Goal: Task Accomplishment & Management: Manage account settings

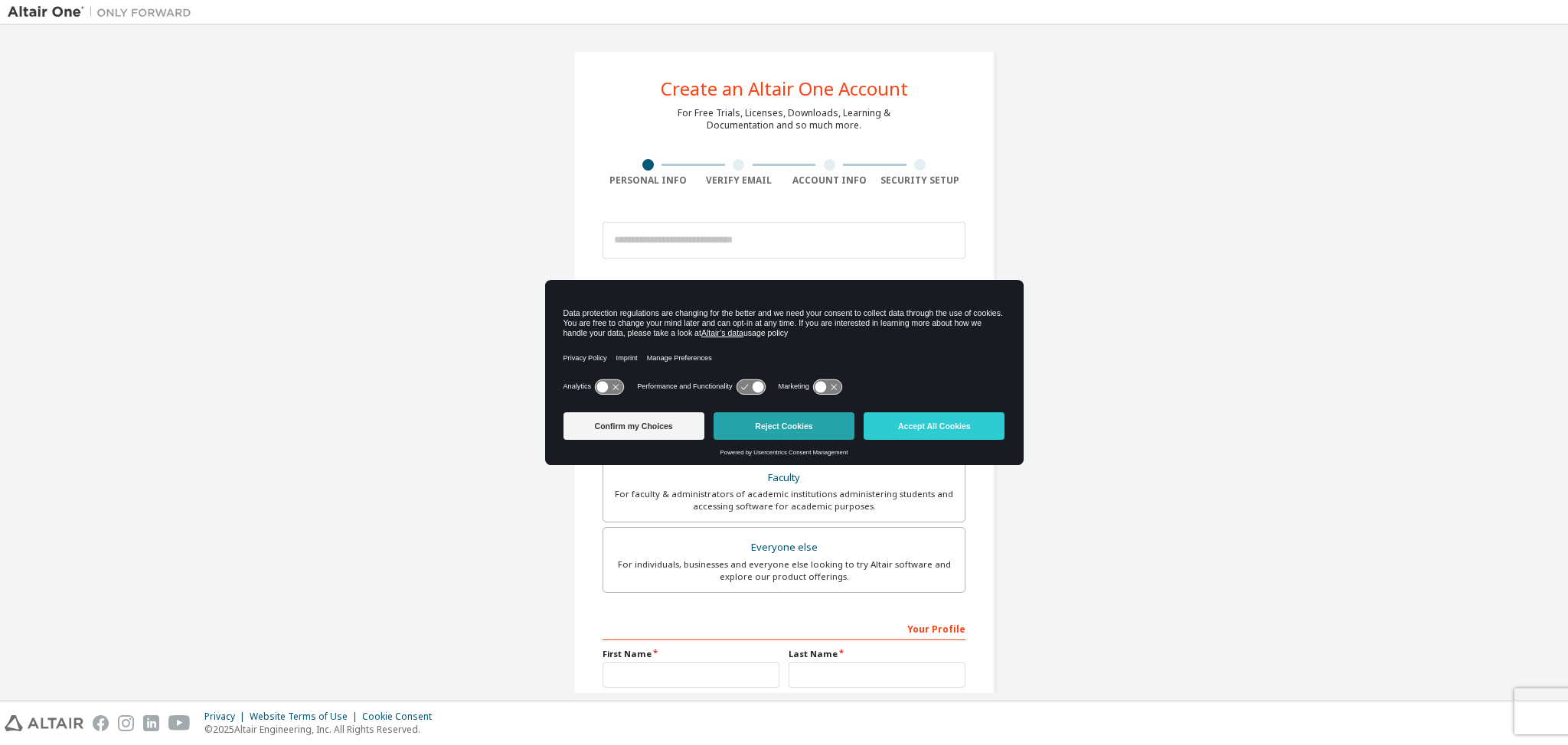
click at [778, 423] on button "Reject Cookies" at bounding box center [783, 426] width 141 height 27
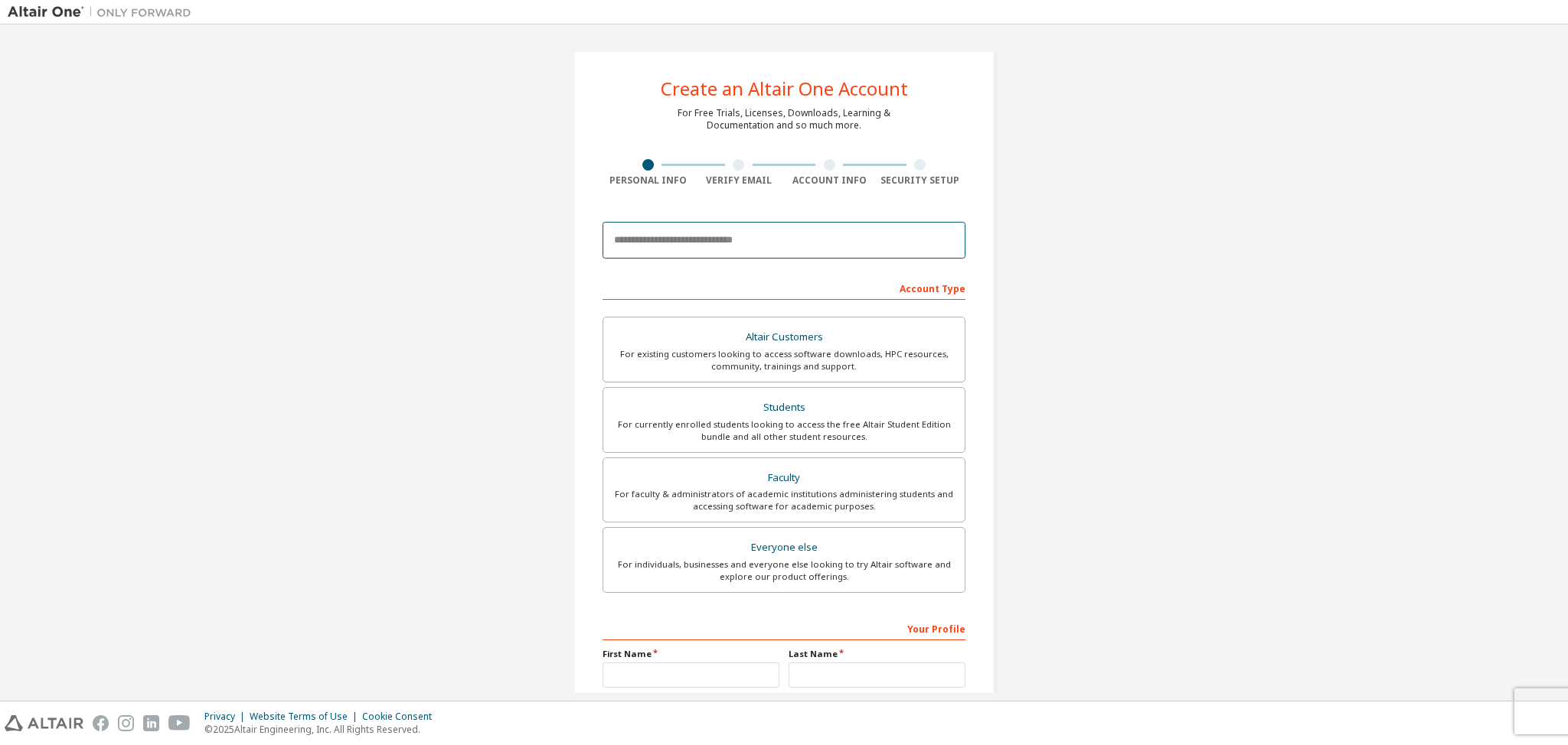
click at [713, 244] on input "email" at bounding box center [784, 240] width 363 height 37
type input "**********"
click at [872, 434] on div "For currently enrolled students looking to access the free Altair Student Editi…" at bounding box center [784, 430] width 343 height 25
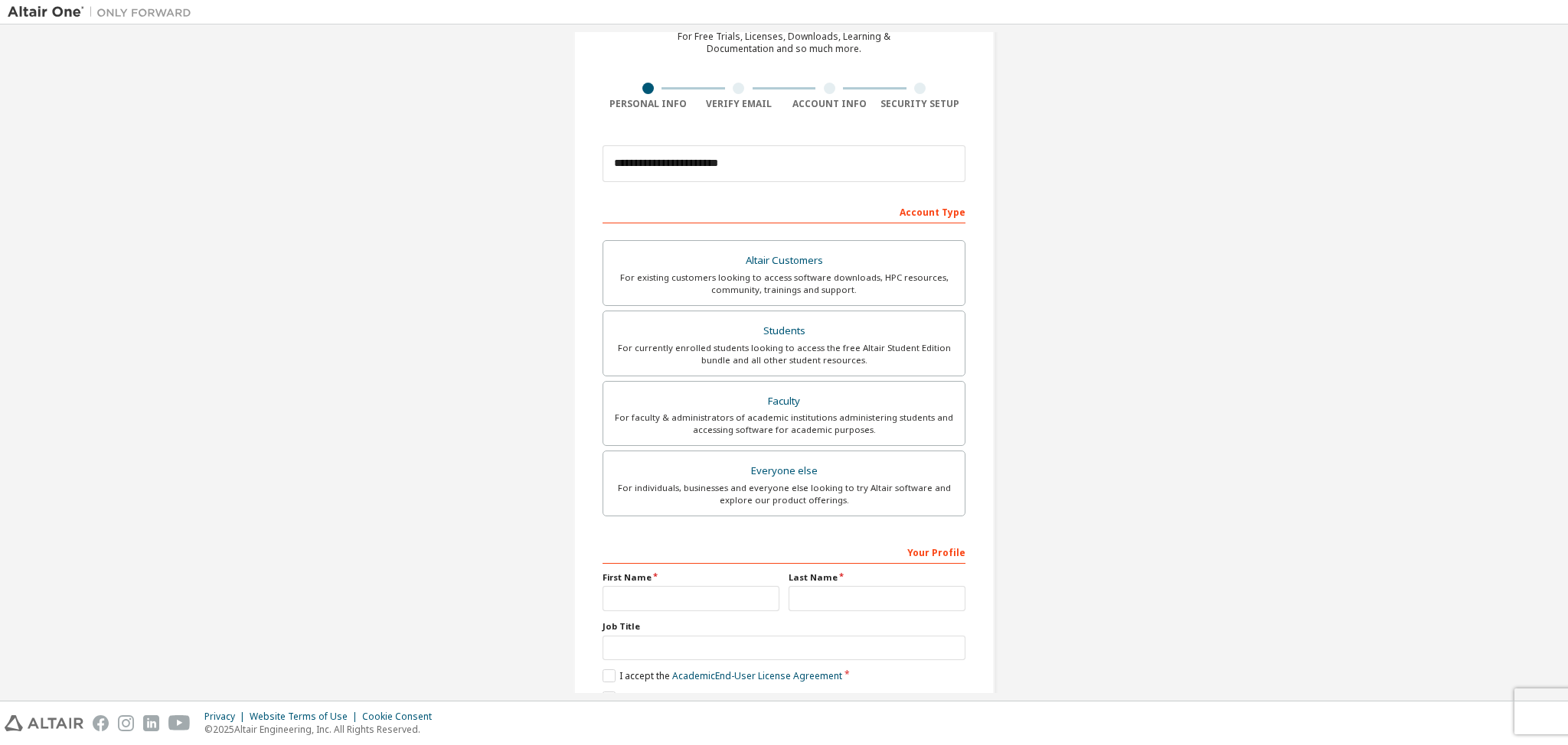
scroll to position [146, 0]
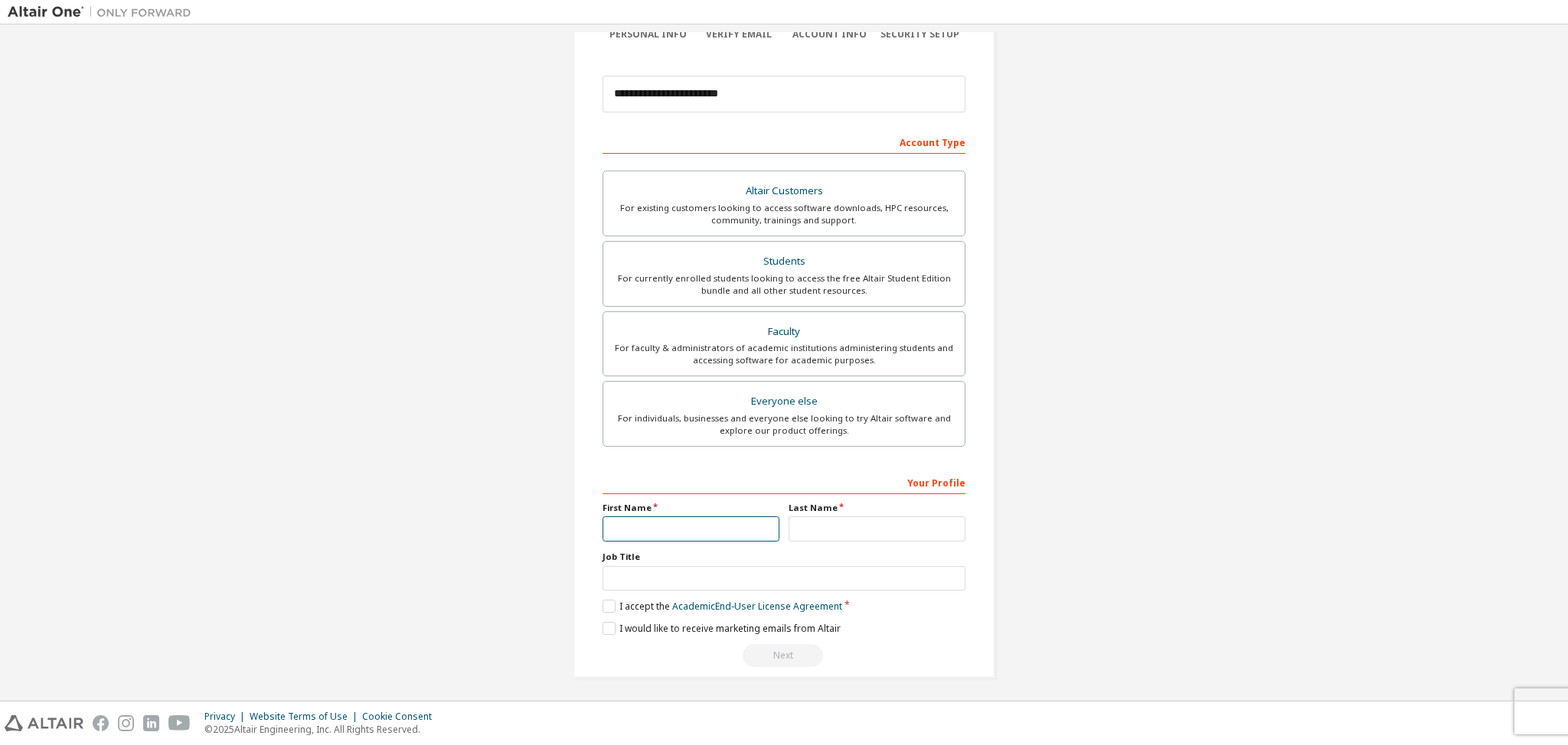
click at [686, 525] on input "text" at bounding box center [691, 528] width 177 height 25
type input "*****"
click at [814, 532] on input "text" at bounding box center [877, 528] width 177 height 25
type input "******"
click at [769, 585] on input "text" at bounding box center [784, 578] width 363 height 25
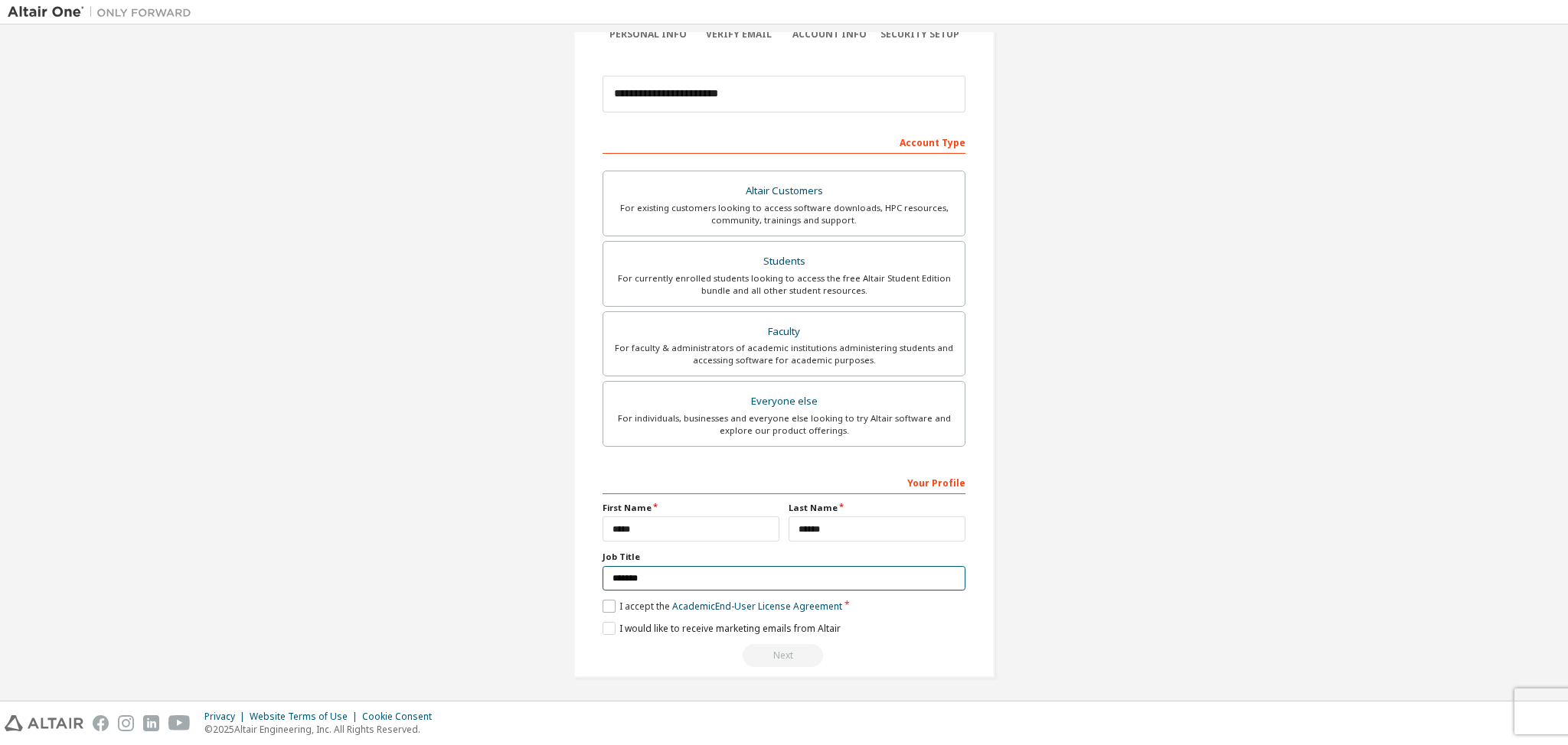
type input "*******"
click at [603, 607] on label "I accept the Academic End-User License Agreement" at bounding box center [722, 606] width 239 height 13
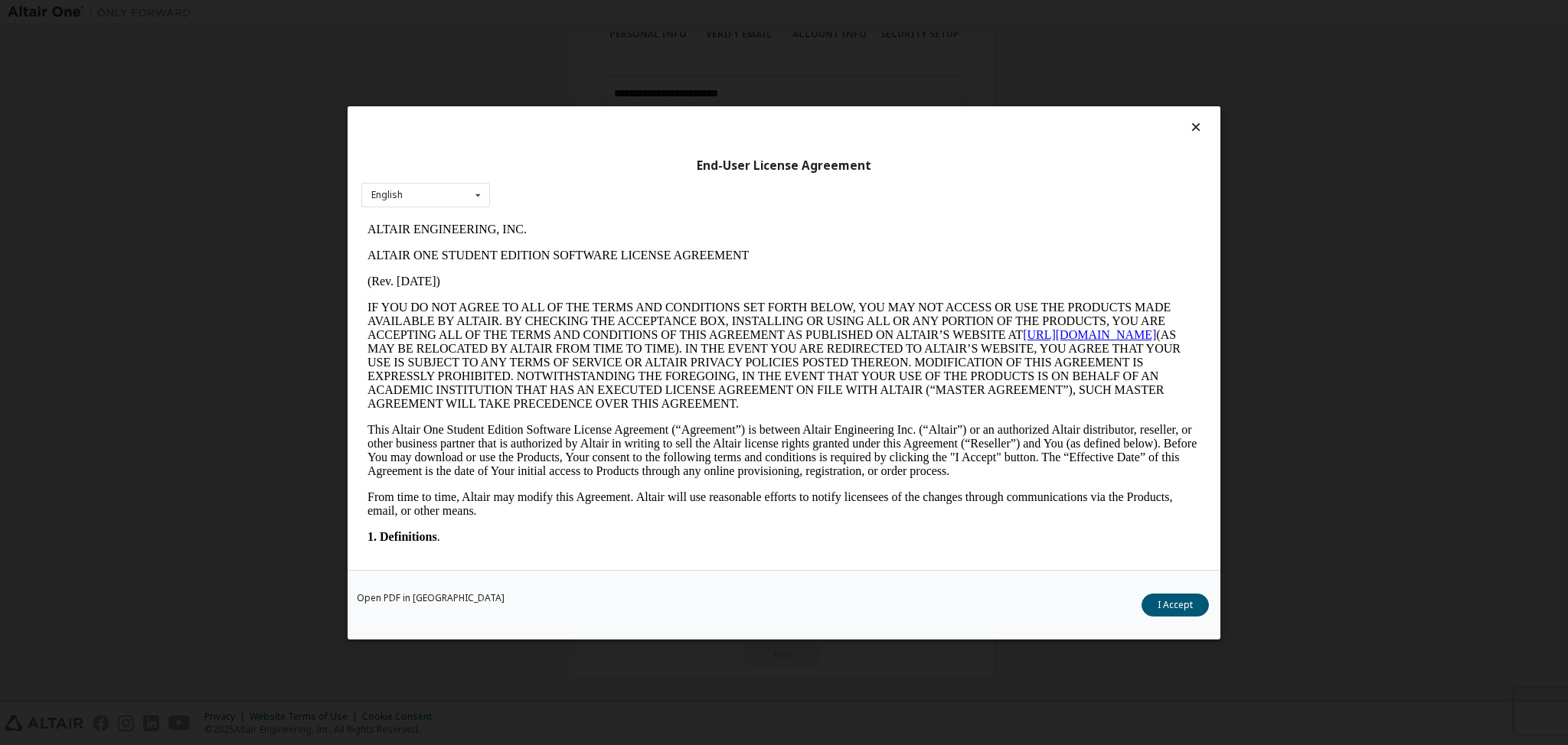
scroll to position [0, 0]
click at [1183, 608] on button "I Accept" at bounding box center [1175, 605] width 67 height 23
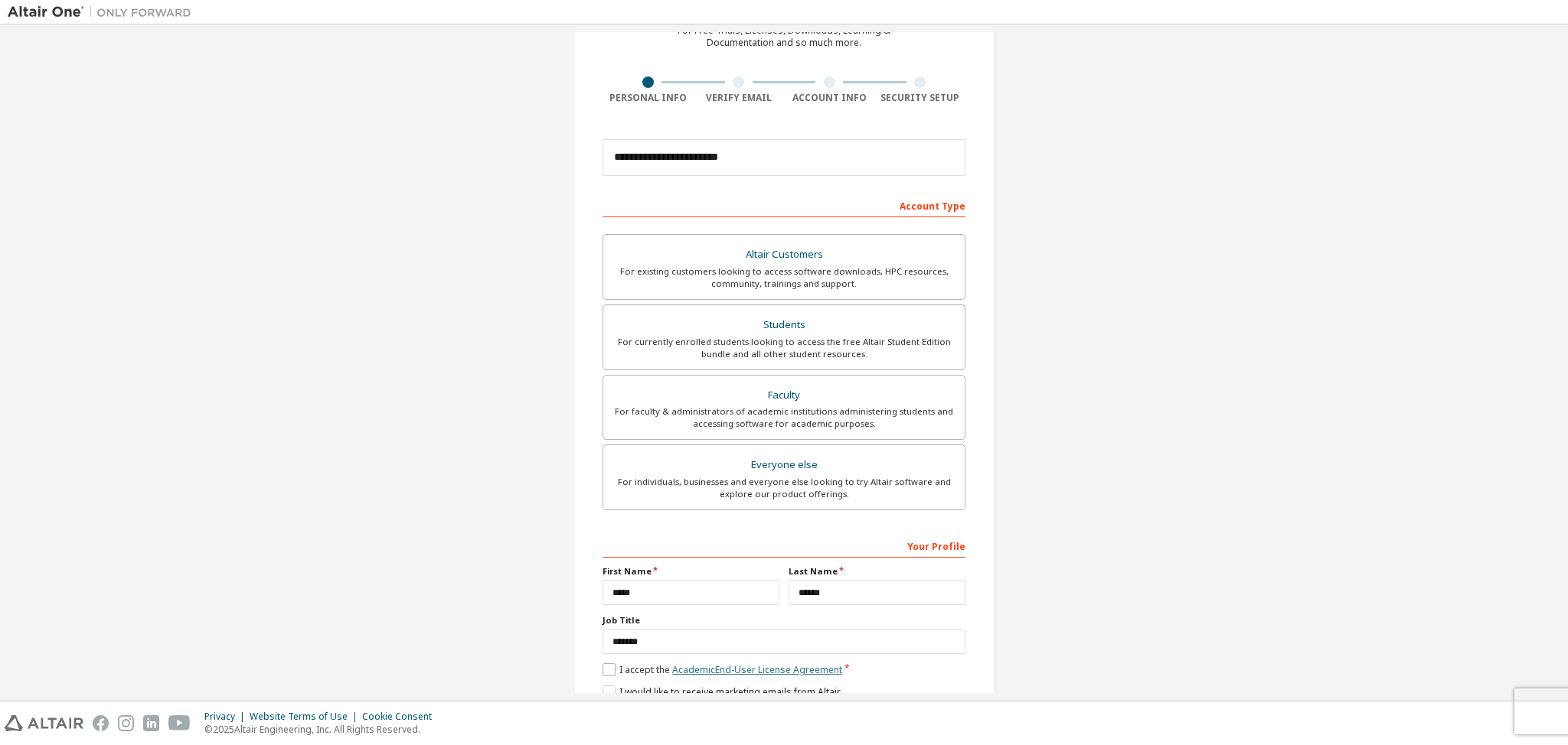
scroll to position [146, 0]
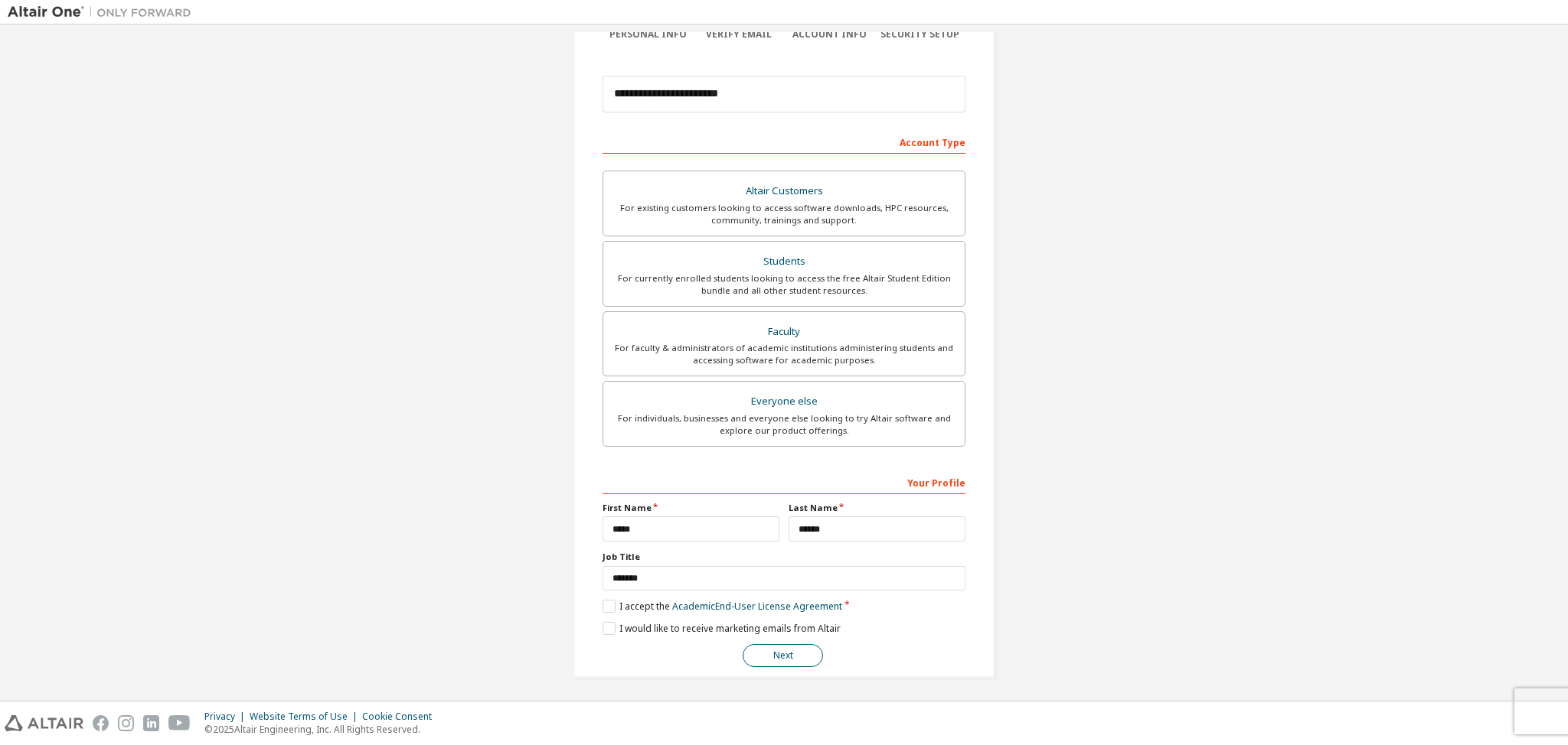
click at [769, 653] on button "Next" at bounding box center [783, 656] width 80 height 23
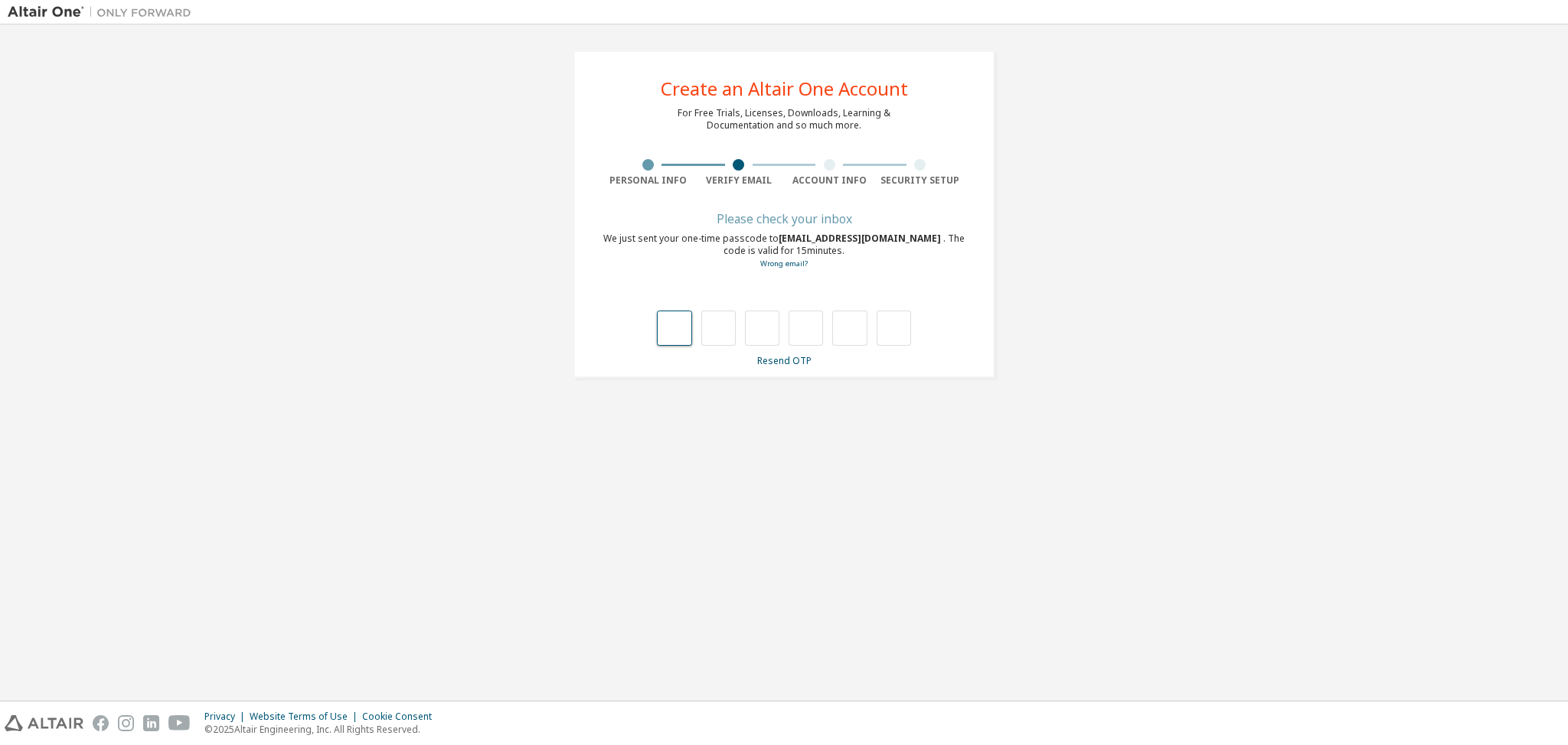
type input "*"
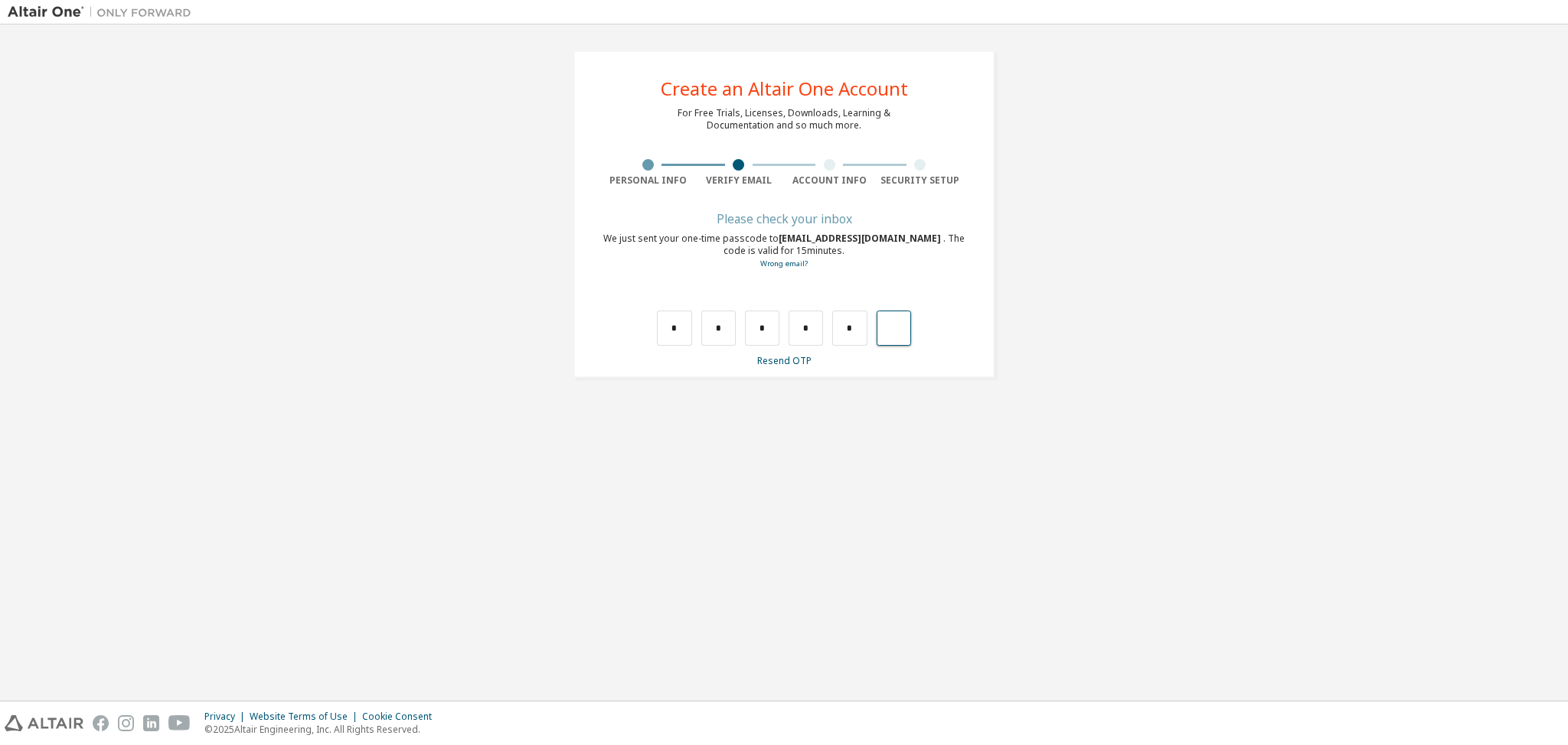
type input "*"
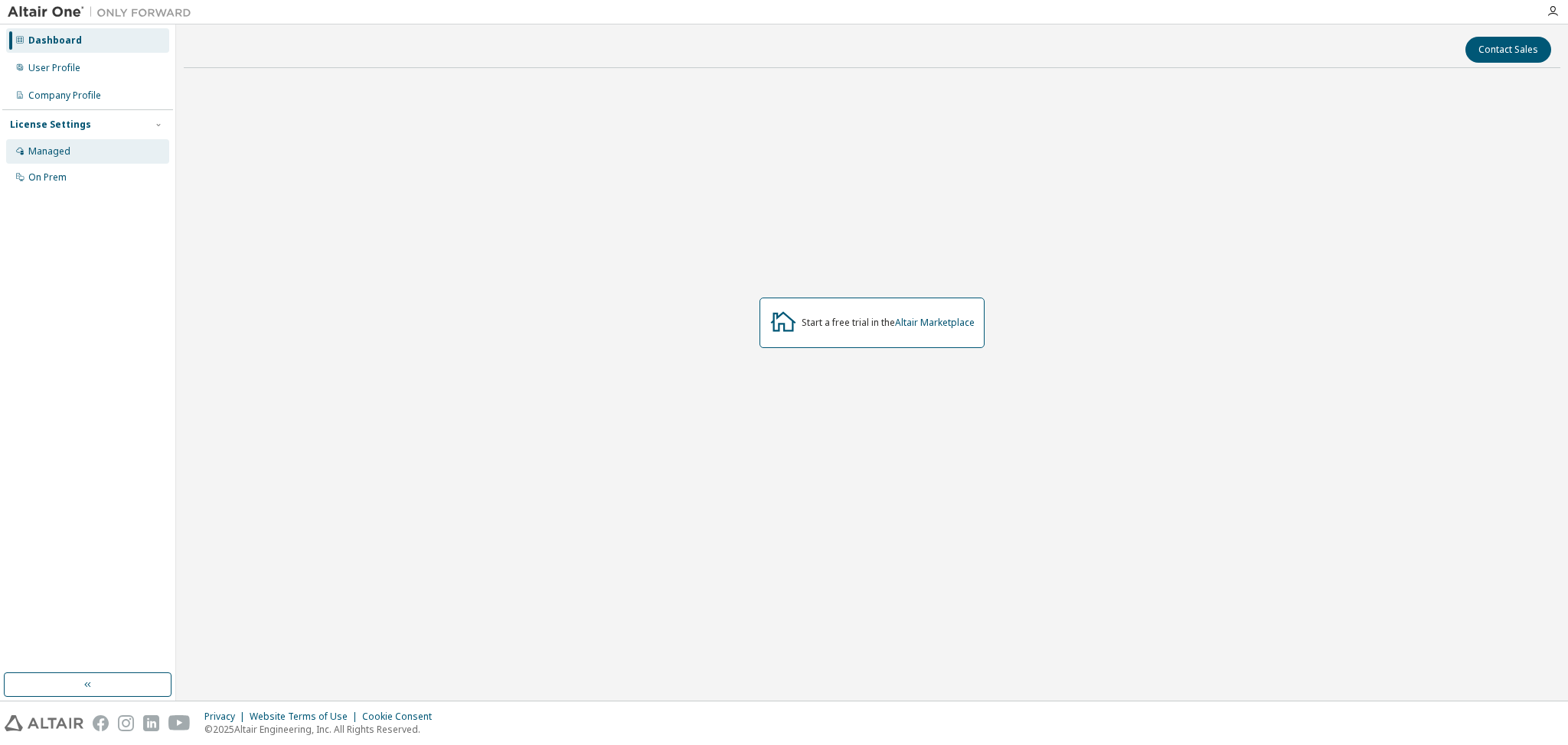
click at [84, 149] on div "Managed" at bounding box center [88, 151] width 163 height 25
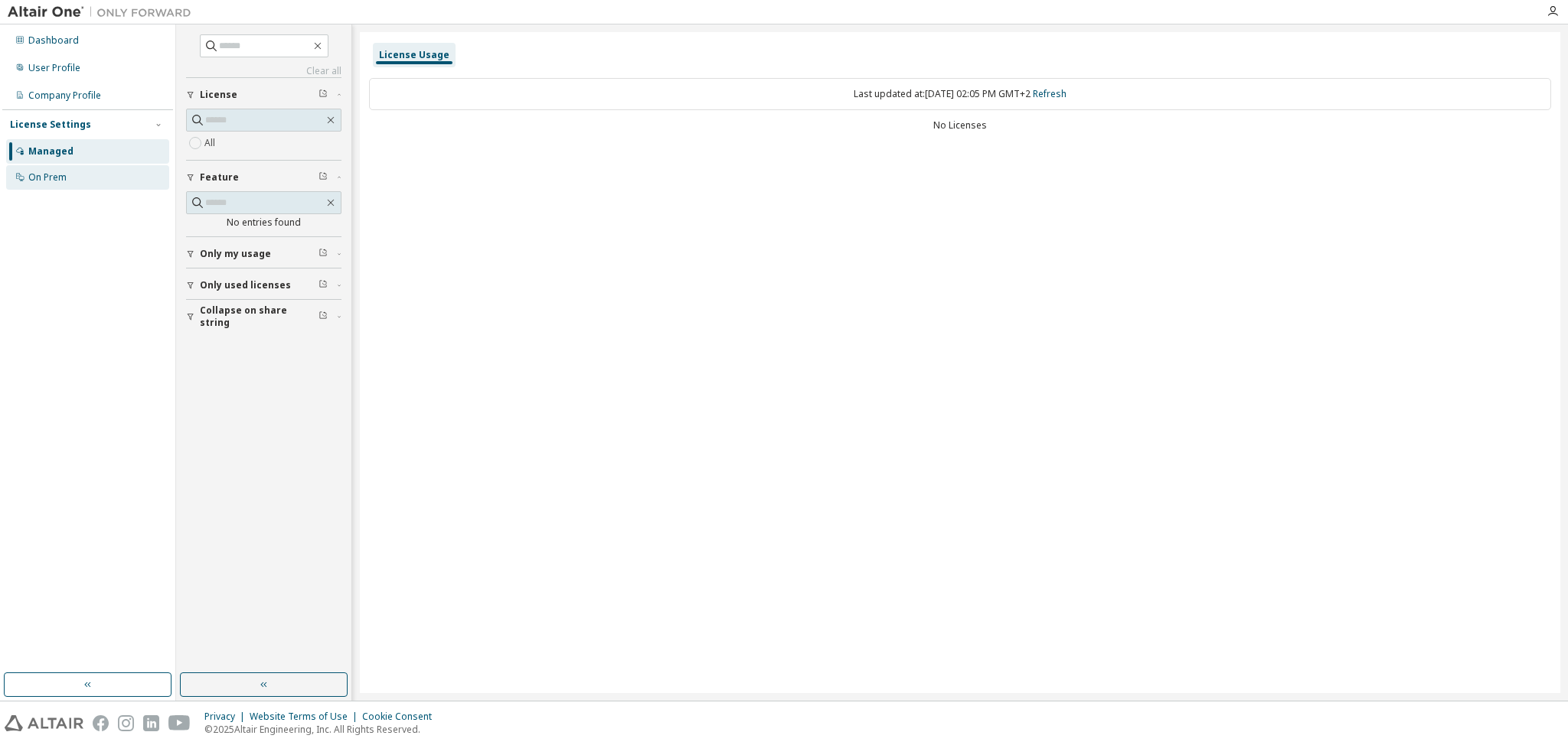
click at [75, 175] on div "On Prem" at bounding box center [88, 177] width 163 height 25
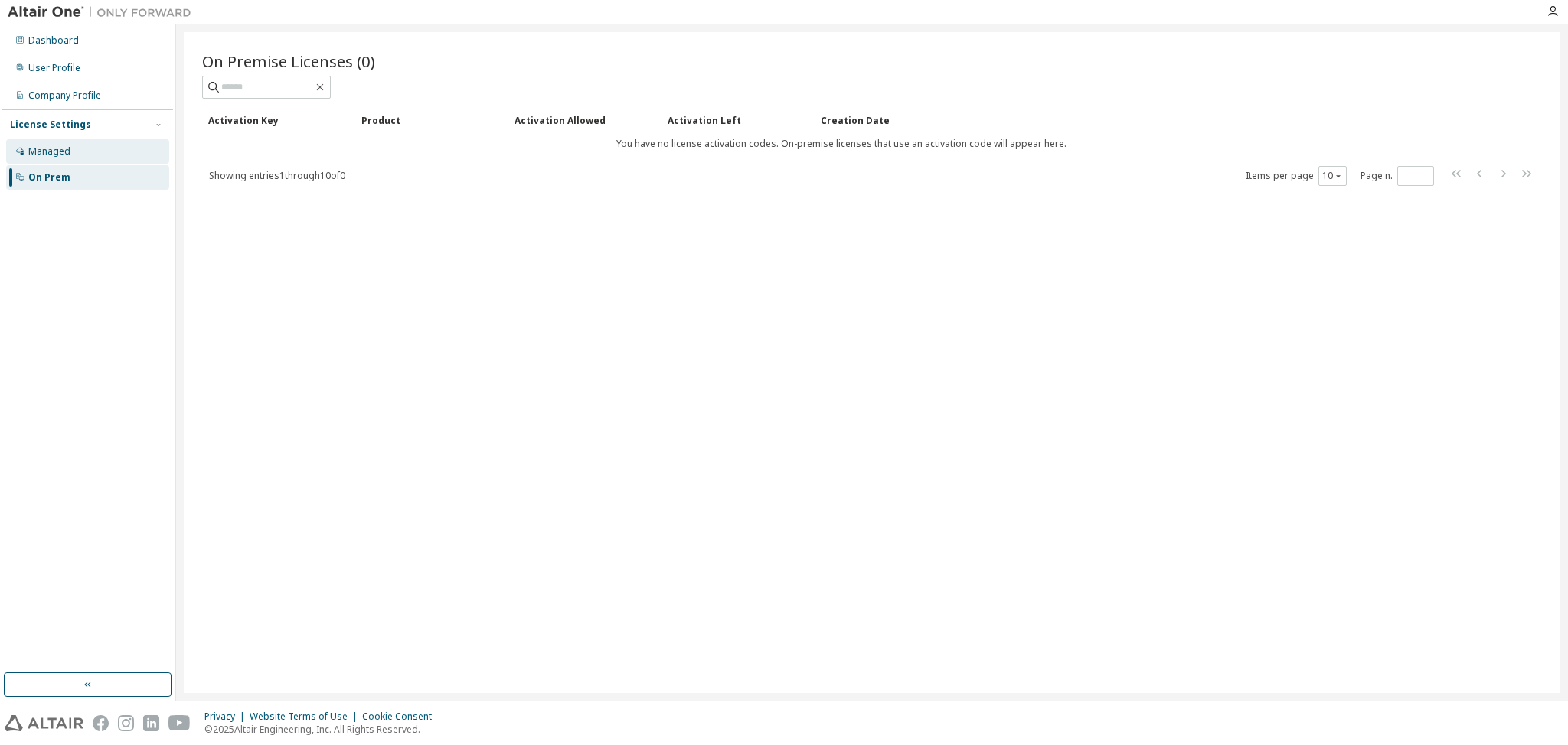
click at [96, 149] on div "Managed" at bounding box center [88, 151] width 163 height 25
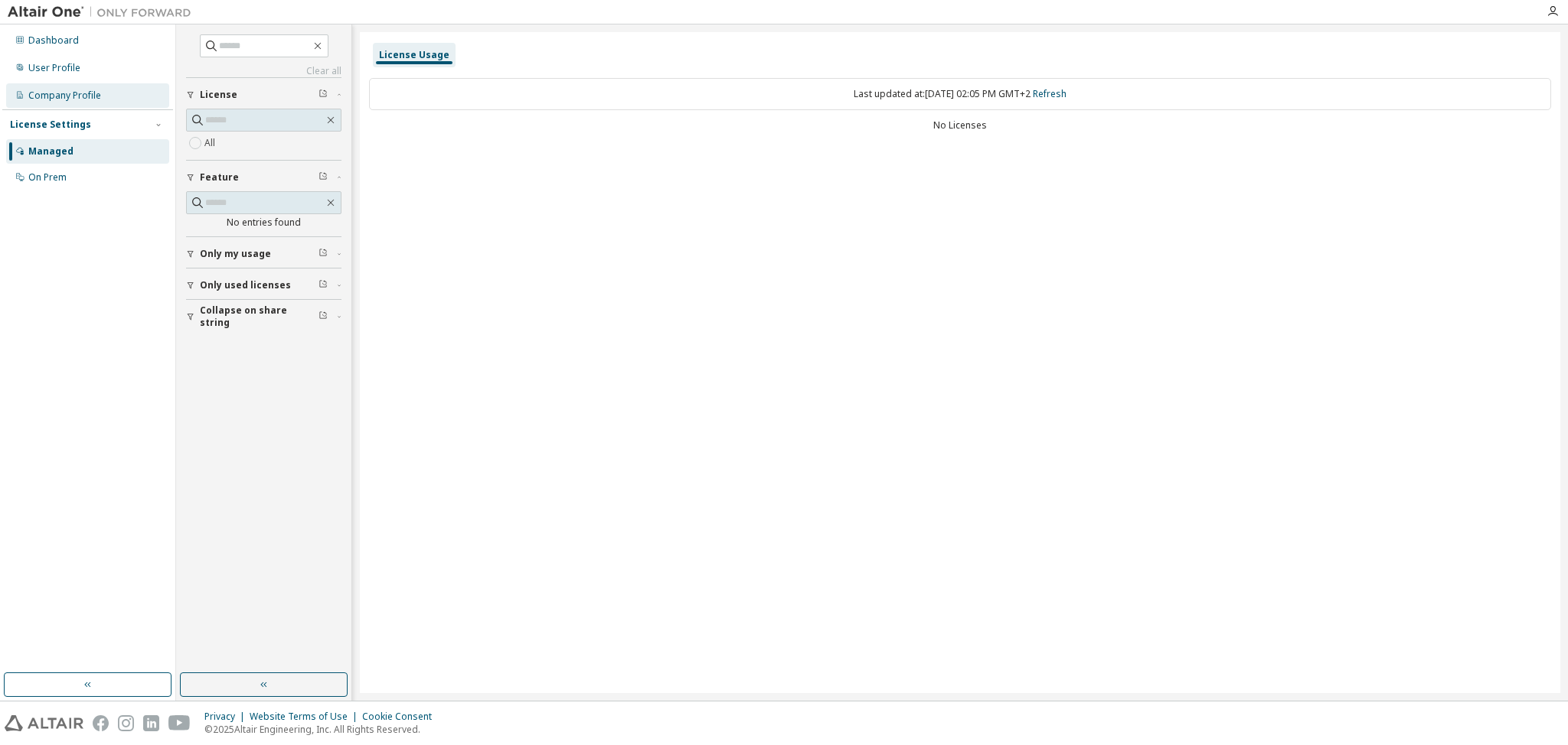
click at [104, 96] on div "Company Profile" at bounding box center [88, 96] width 163 height 25
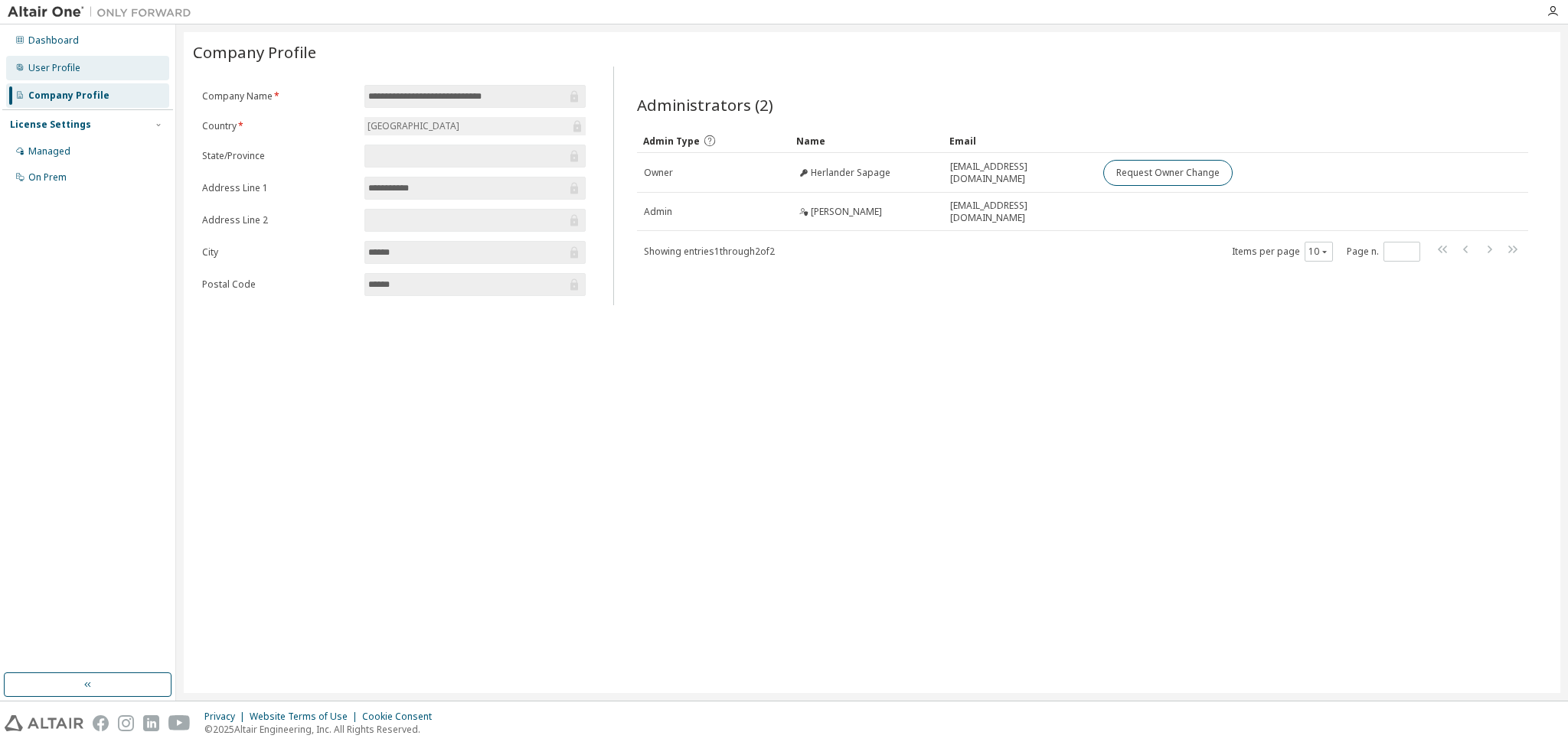
click at [96, 62] on div "User Profile" at bounding box center [88, 68] width 163 height 25
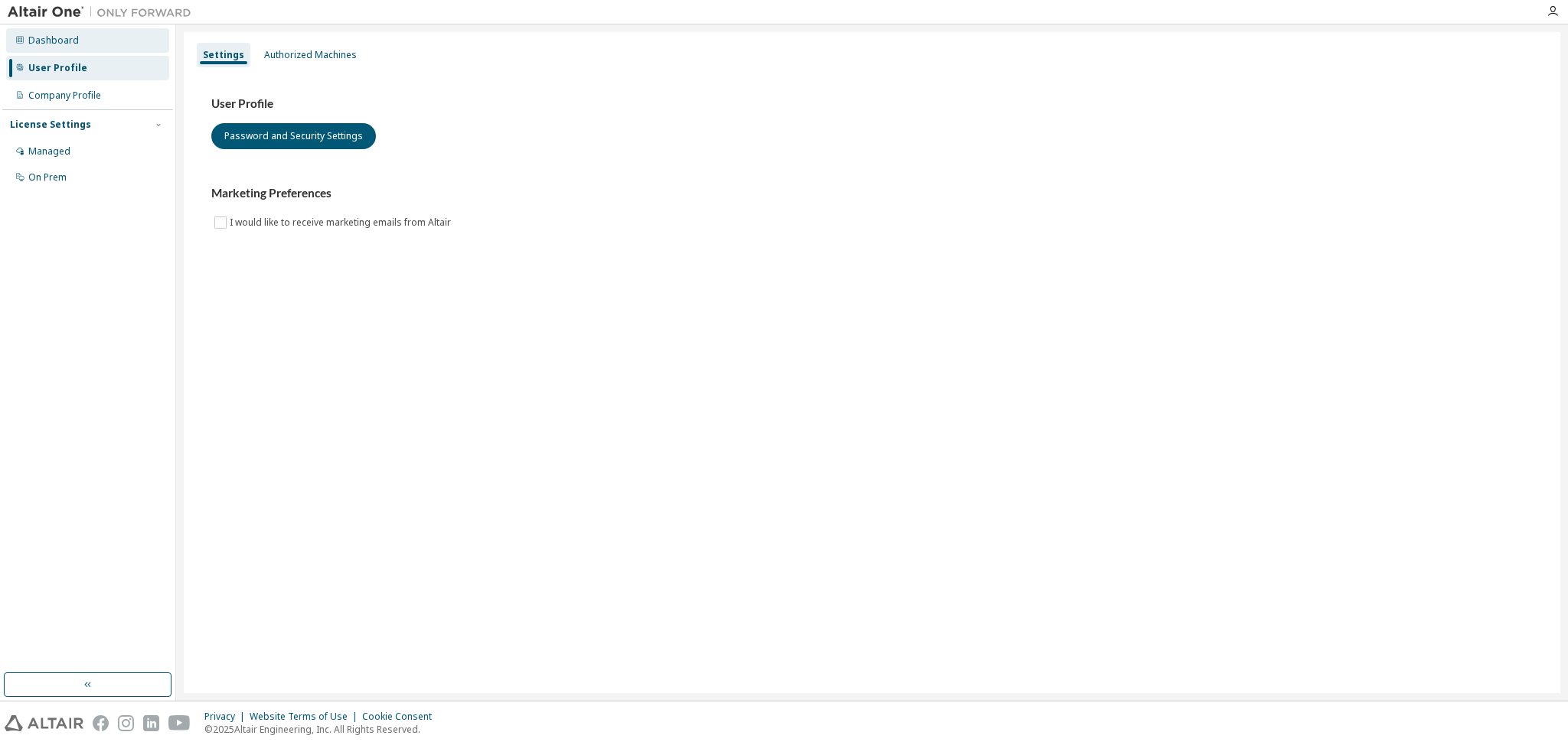
click at [87, 41] on div "Dashboard" at bounding box center [88, 40] width 163 height 25
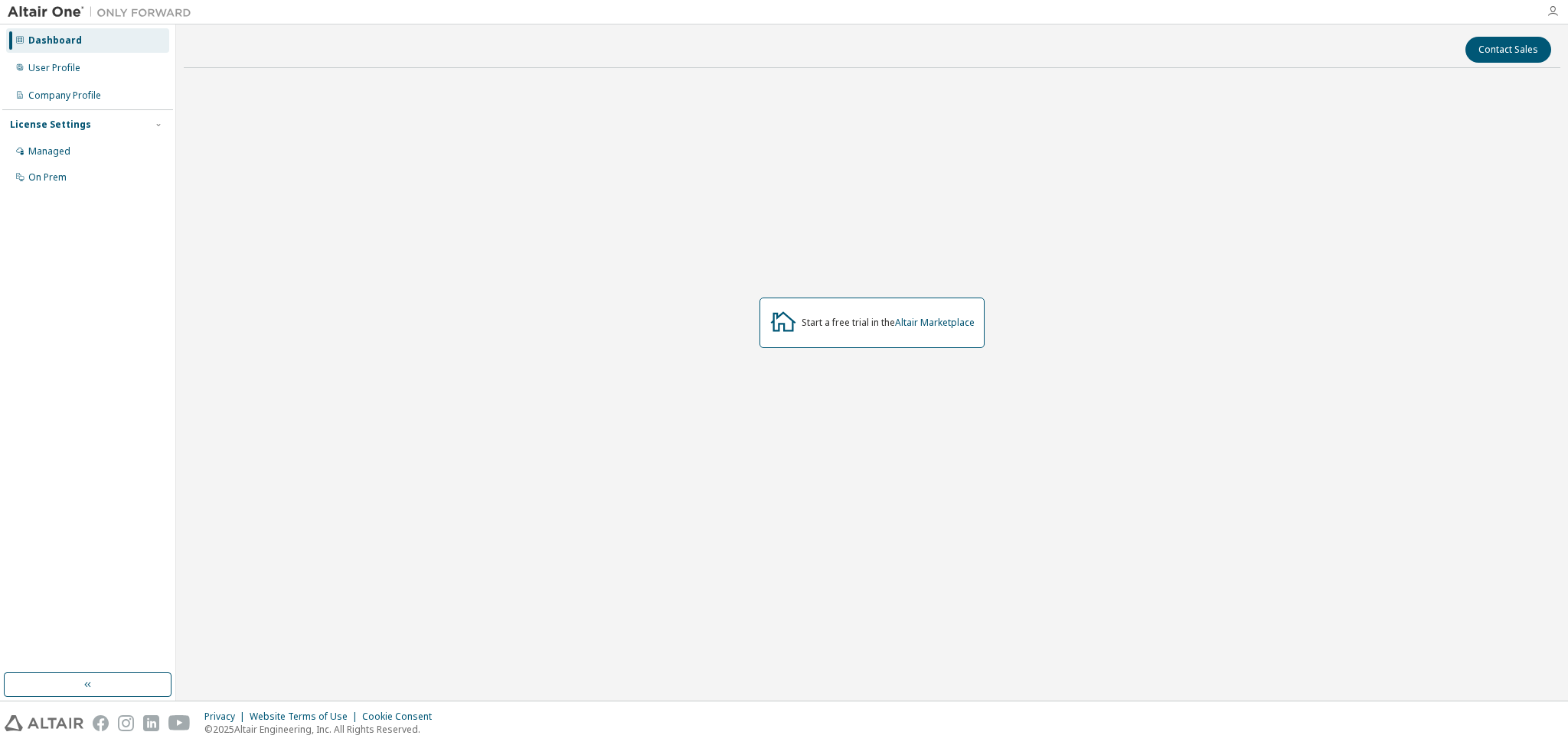
click at [1554, 14] on icon "button" at bounding box center [1553, 11] width 12 height 12
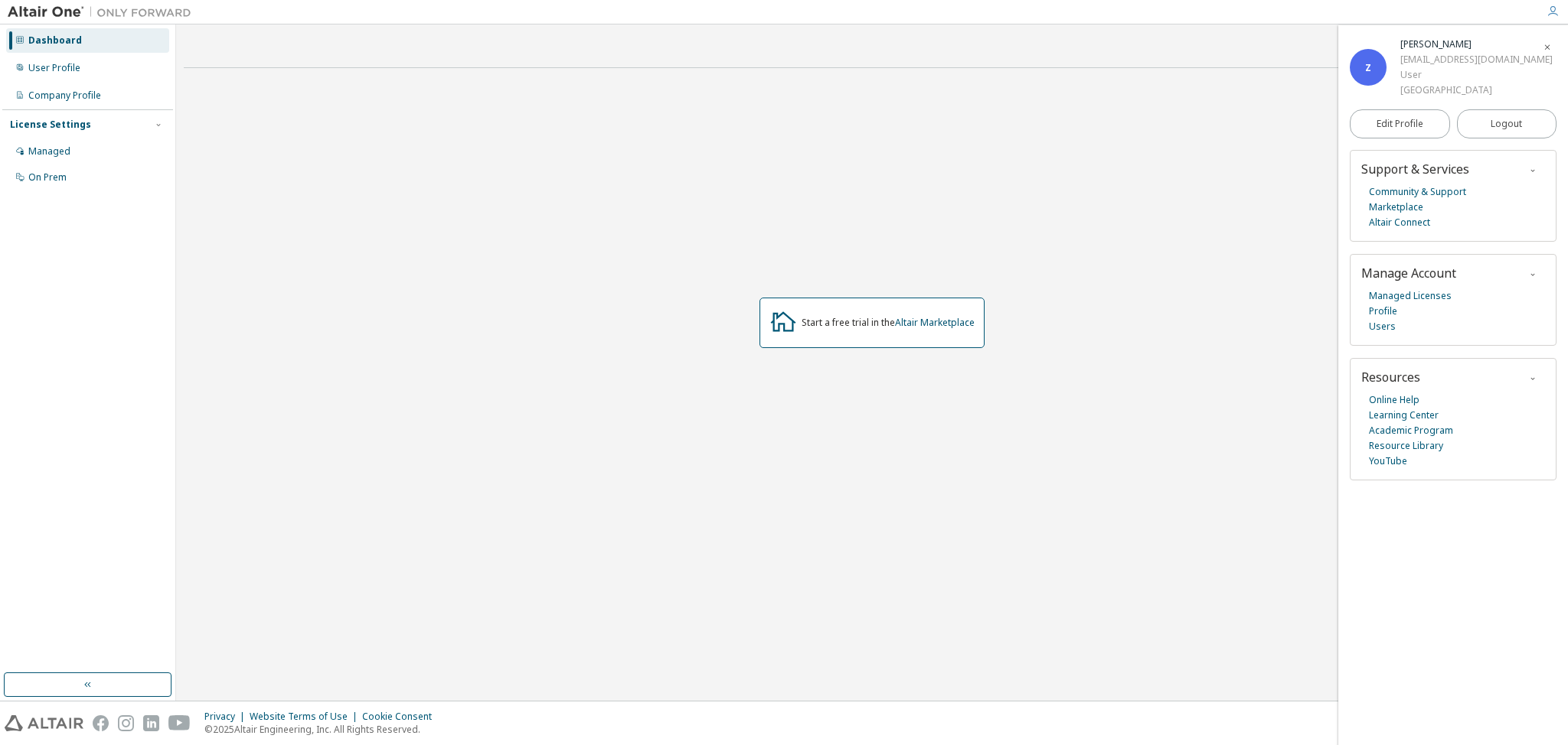
click at [1294, 178] on div "Start a free trial in the Altair Marketplace" at bounding box center [872, 322] width 1377 height 484
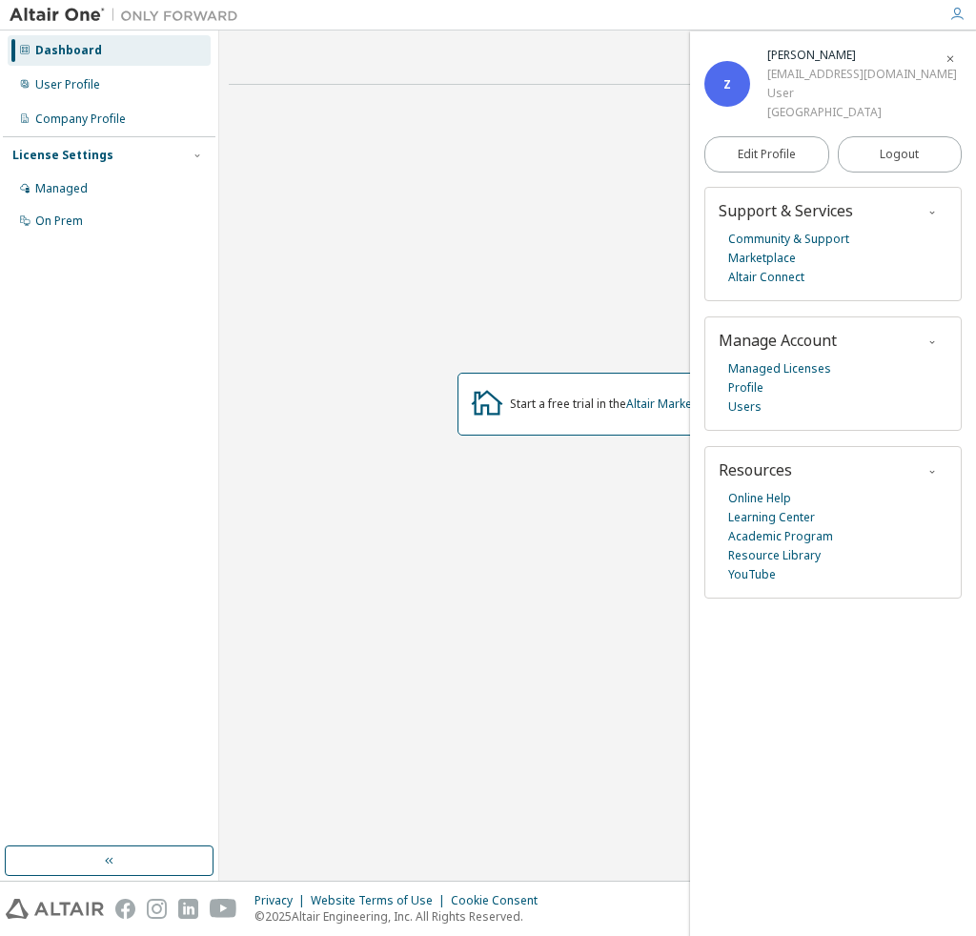
click at [948, 62] on icon "button" at bounding box center [950, 58] width 11 height 11
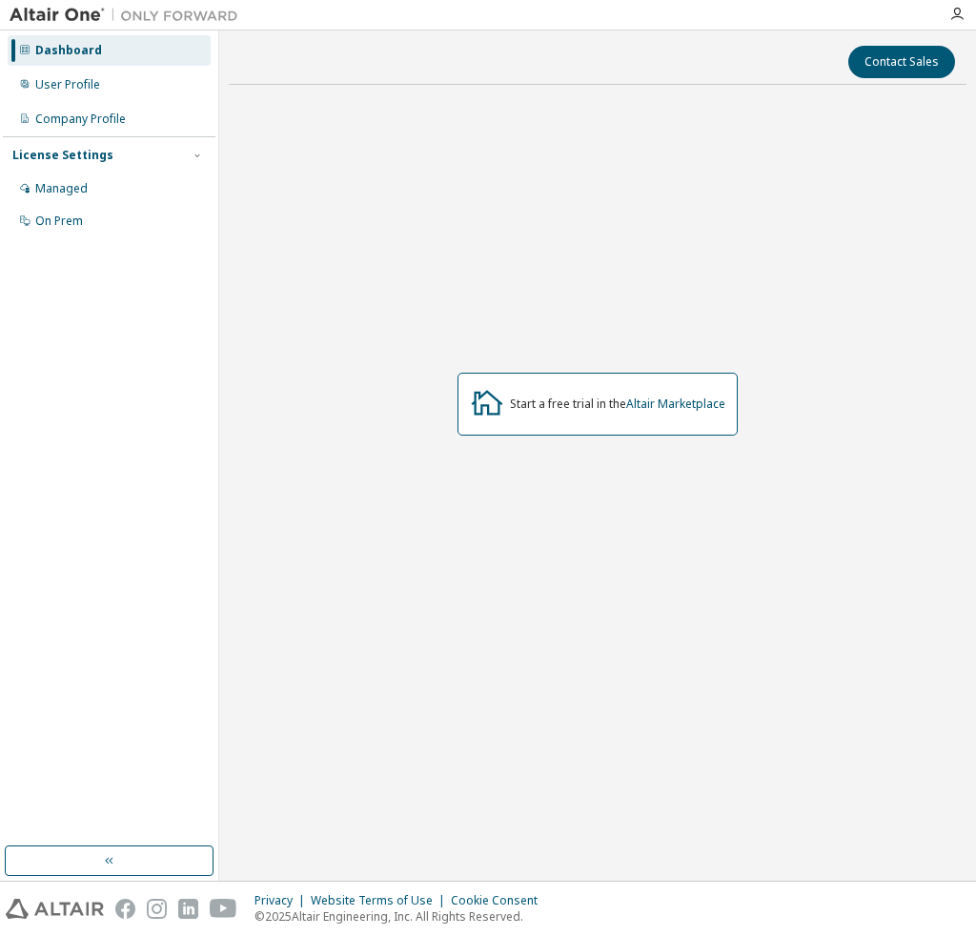
click at [956, 5] on div at bounding box center [957, 14] width 38 height 29
click at [956, 9] on icon "button" at bounding box center [956, 14] width 15 height 15
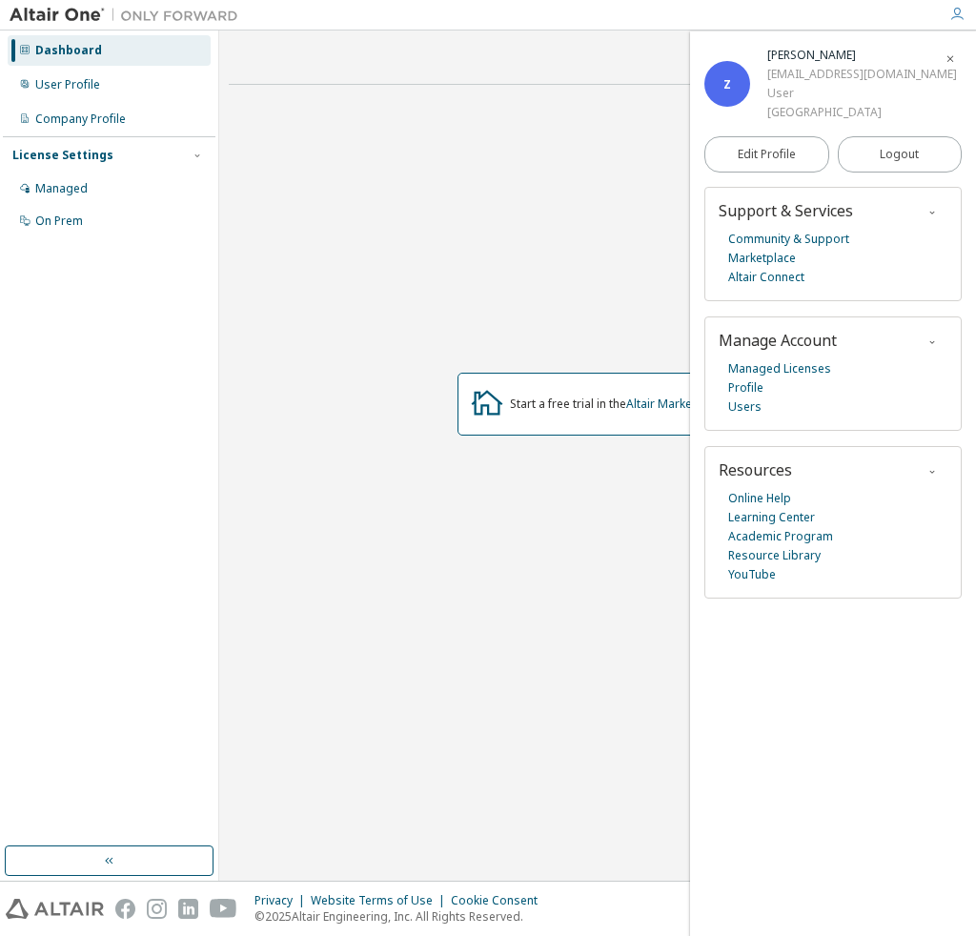
click at [957, 58] on span "button" at bounding box center [950, 58] width 19 height 31
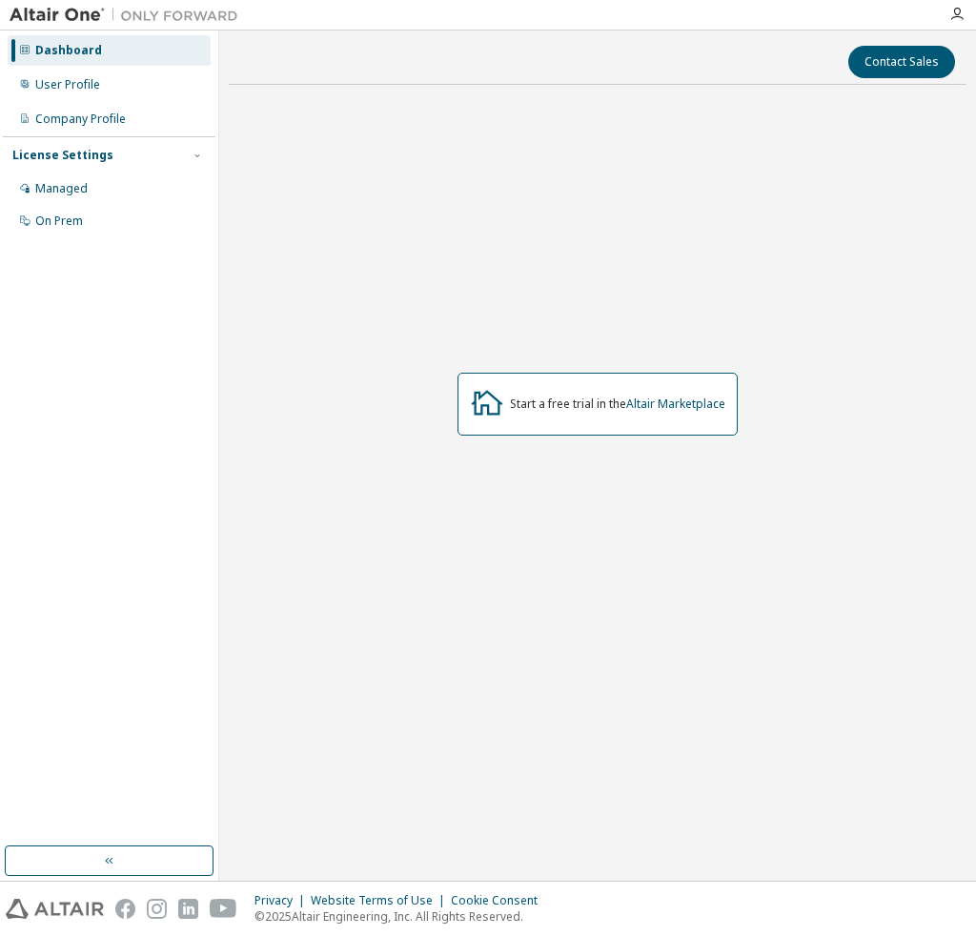
click at [75, 12] on img at bounding box center [129, 15] width 238 height 19
click at [135, 13] on img at bounding box center [129, 15] width 238 height 19
click at [667, 398] on link "Altair Marketplace" at bounding box center [675, 404] width 99 height 16
